Goal: Task Accomplishment & Management: Complete application form

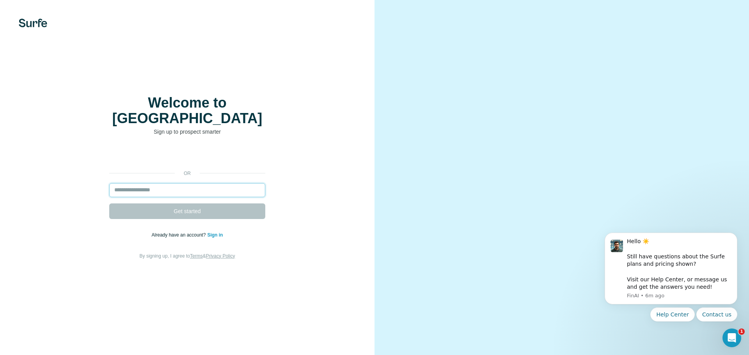
click at [217, 183] on input "email" at bounding box center [187, 190] width 156 height 14
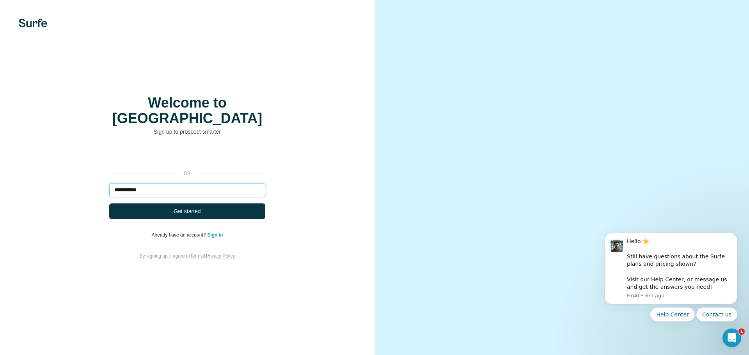
type input "**********"
click at [197, 208] on span "Get started" at bounding box center [187, 212] width 27 height 8
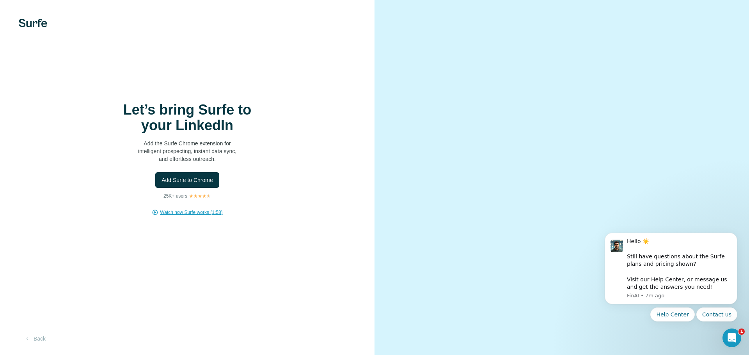
drag, startPoint x: 204, startPoint y: 216, endPoint x: 165, endPoint y: 214, distance: 38.7
click at [165, 214] on span "Watch how Surfe works (1:58)" at bounding box center [191, 212] width 62 height 7
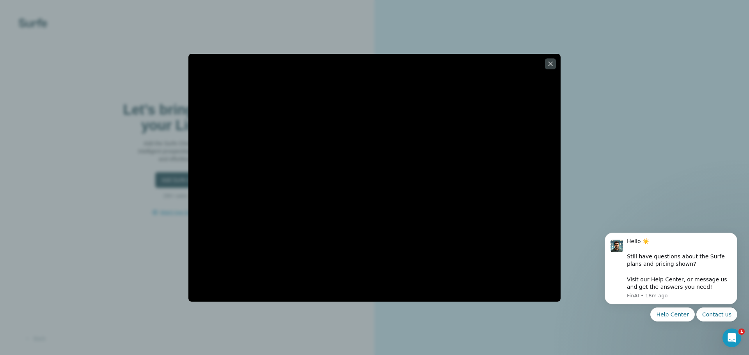
click at [551, 62] on icon "button" at bounding box center [551, 64] width 8 height 8
